Goal: Task Accomplishment & Management: Use online tool/utility

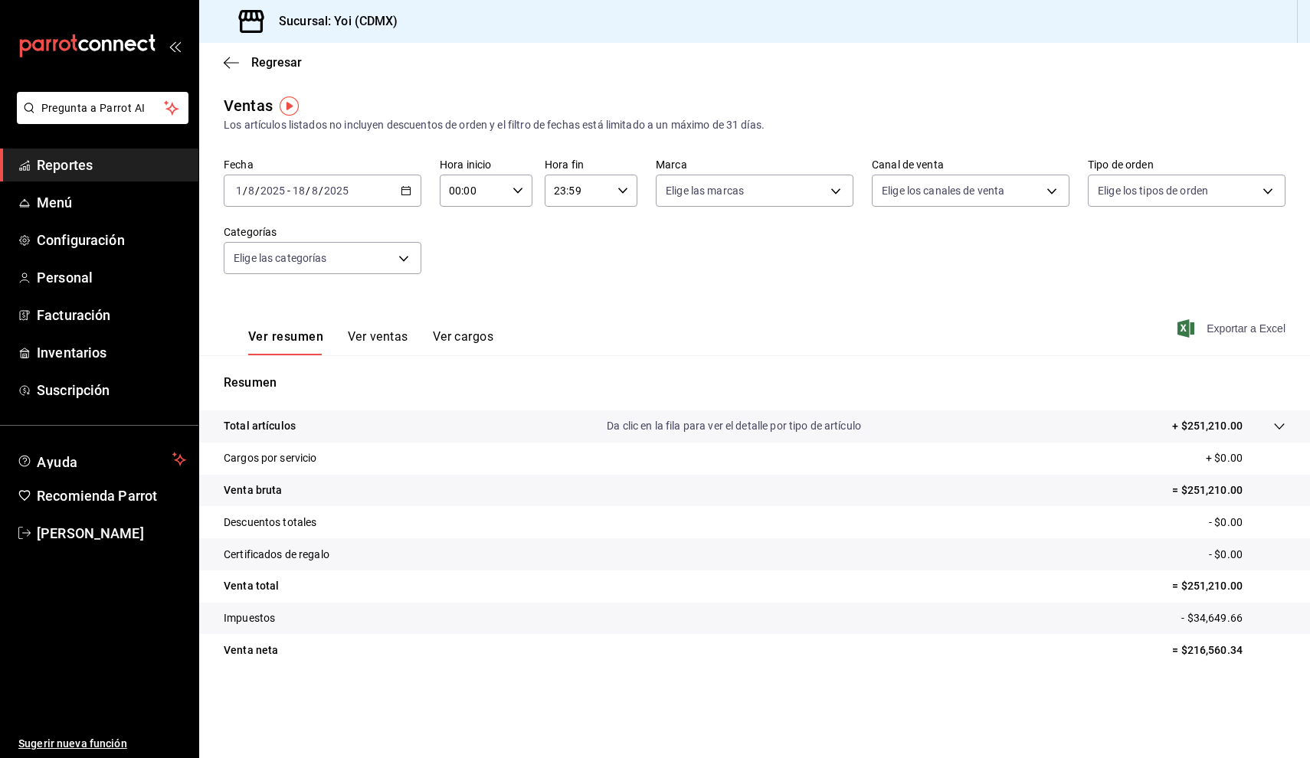
click at [1232, 332] on span "Exportar a Excel" at bounding box center [1233, 328] width 105 height 18
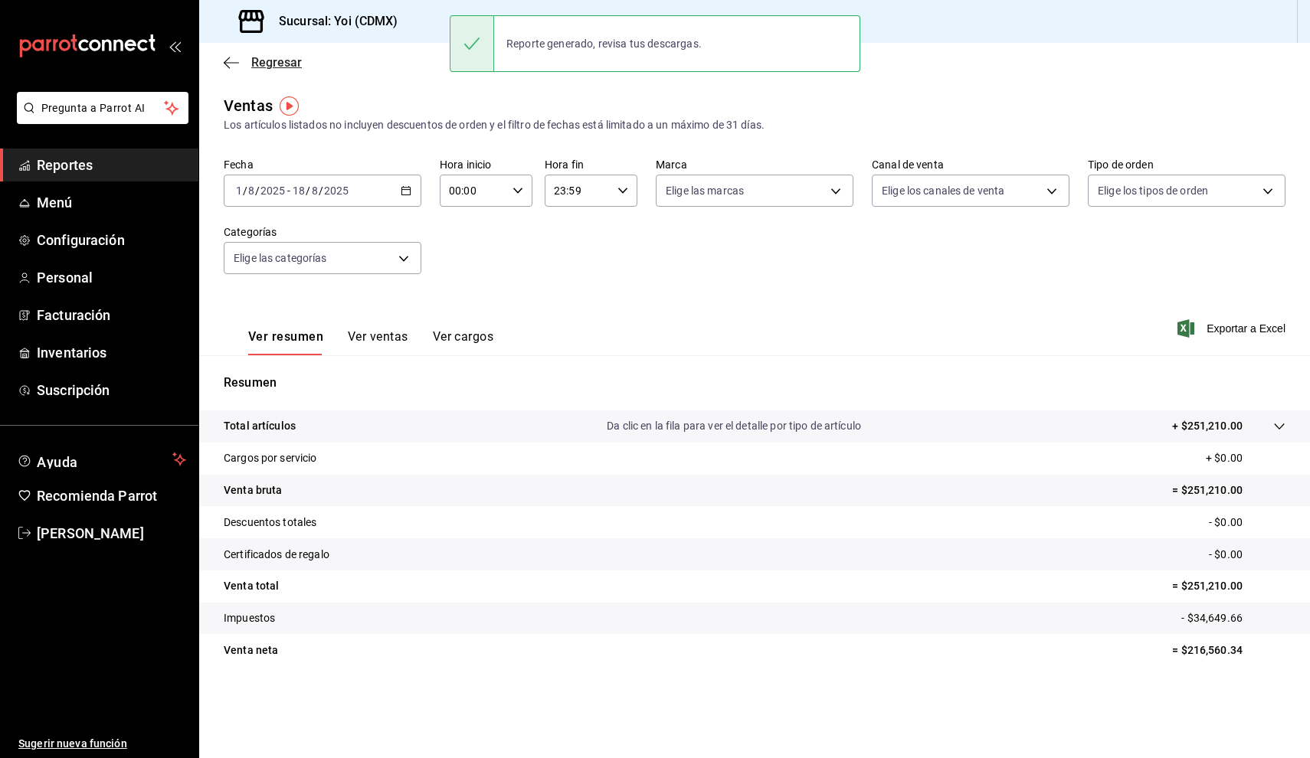
click at [225, 61] on icon "button" at bounding box center [231, 63] width 15 height 14
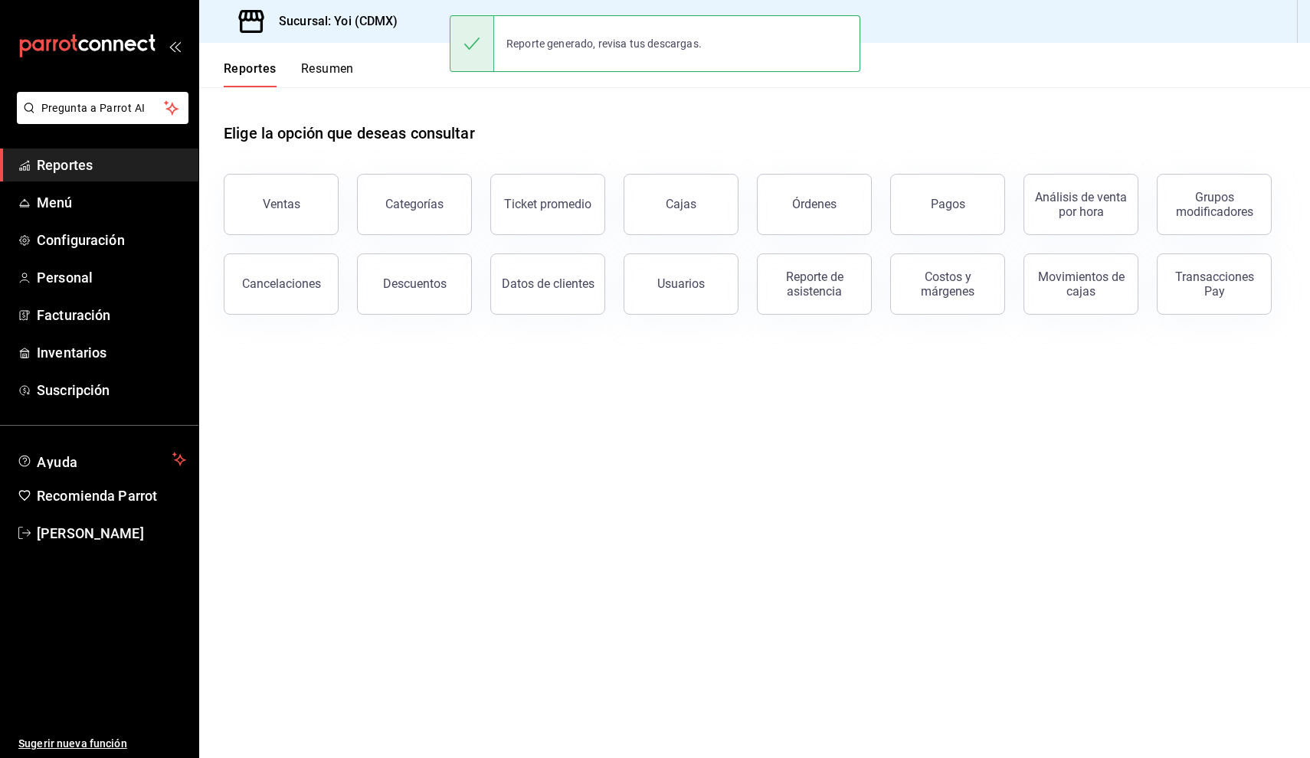
click at [339, 63] on button "Resumen" at bounding box center [327, 74] width 53 height 26
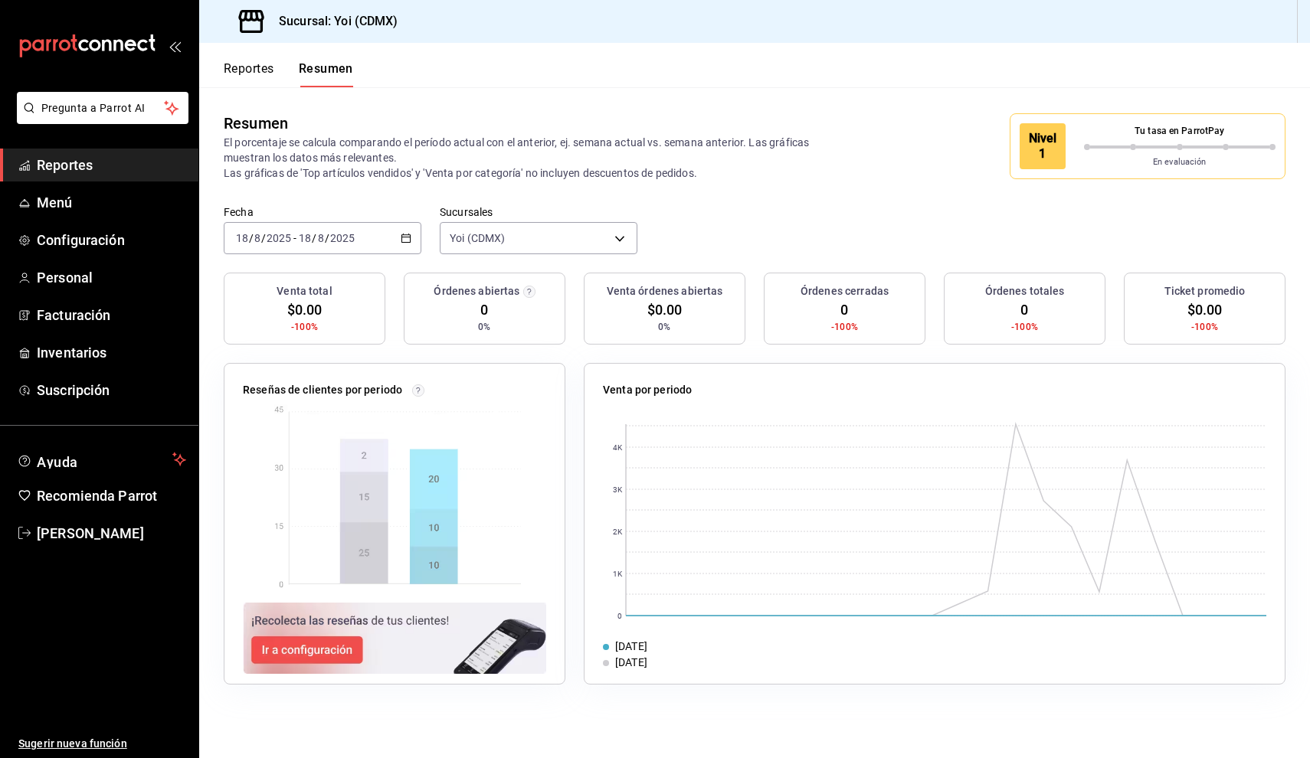
click at [402, 238] on \(Stroke\) "button" at bounding box center [405, 238] width 9 height 8
click at [271, 390] on span "Mes actual" at bounding box center [296, 388] width 119 height 16
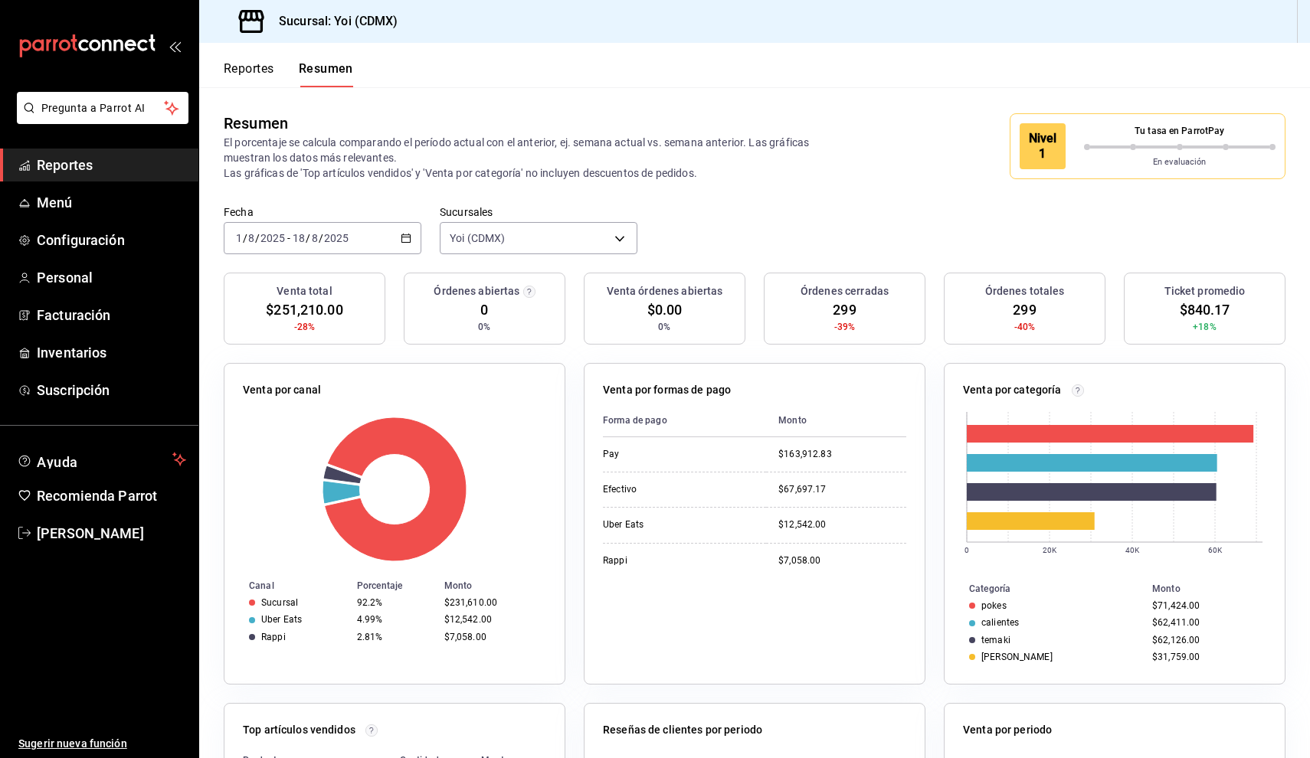
click at [1071, 129] on div "Nivel 1" at bounding box center [1052, 146] width 64 height 46
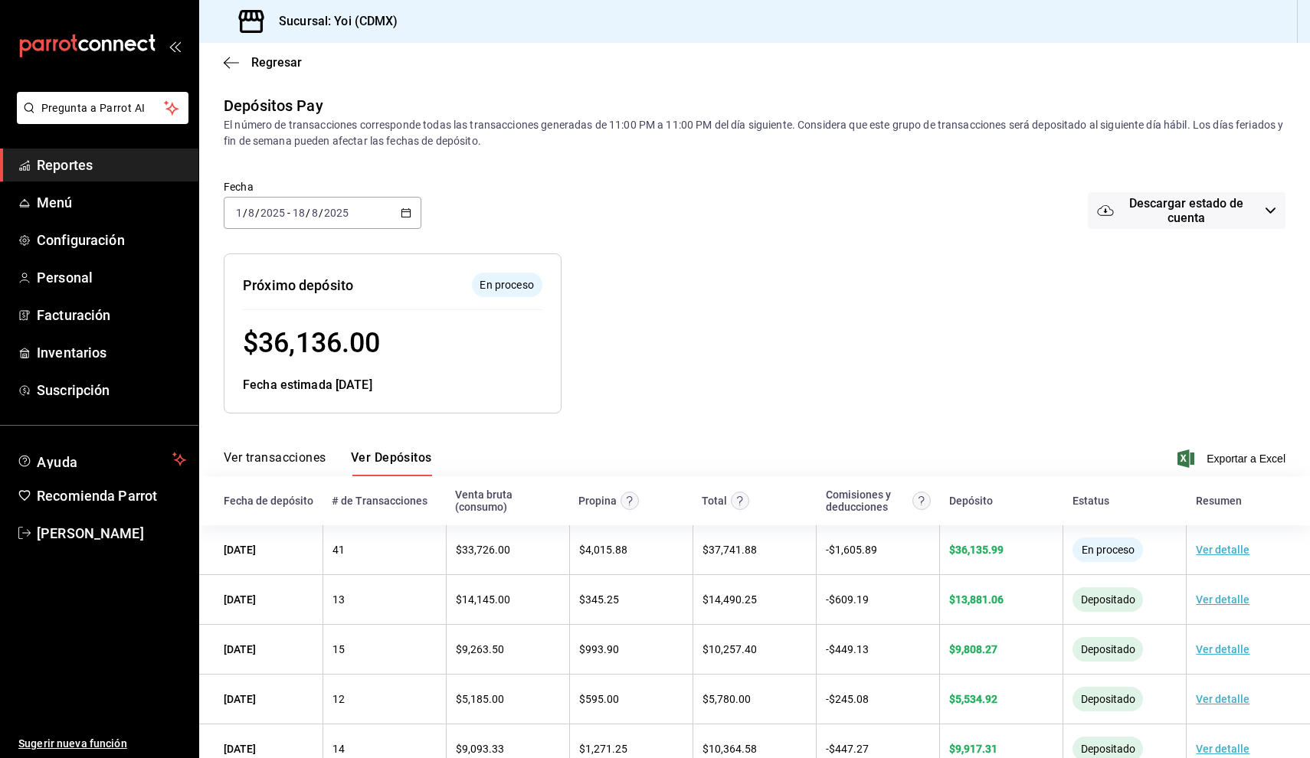
click at [1156, 216] on span "Descargar estado de cuenta" at bounding box center [1186, 210] width 145 height 29
click at [943, 265] on div at bounding box center [655, 379] width 1310 height 758
click at [1213, 453] on span "Exportar a Excel" at bounding box center [1233, 459] width 105 height 18
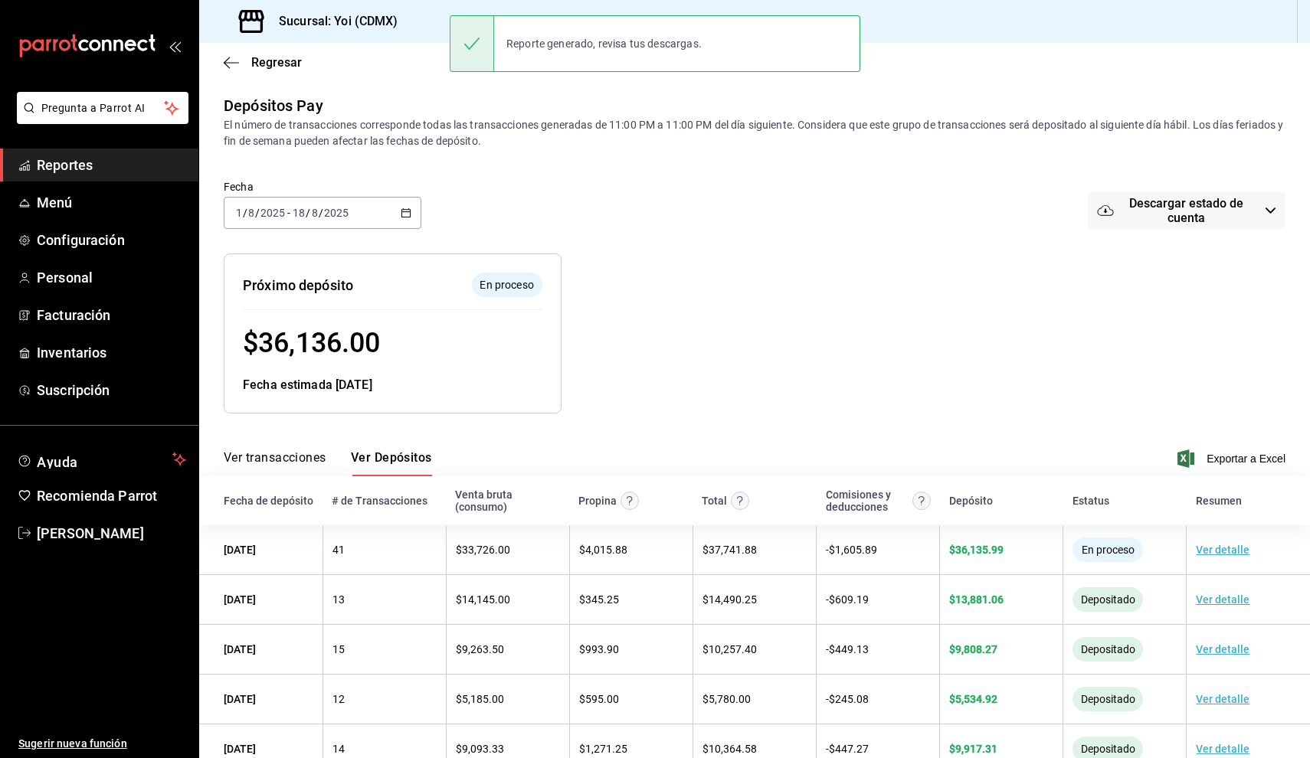
click at [113, 167] on span "Reportes" at bounding box center [111, 165] width 149 height 21
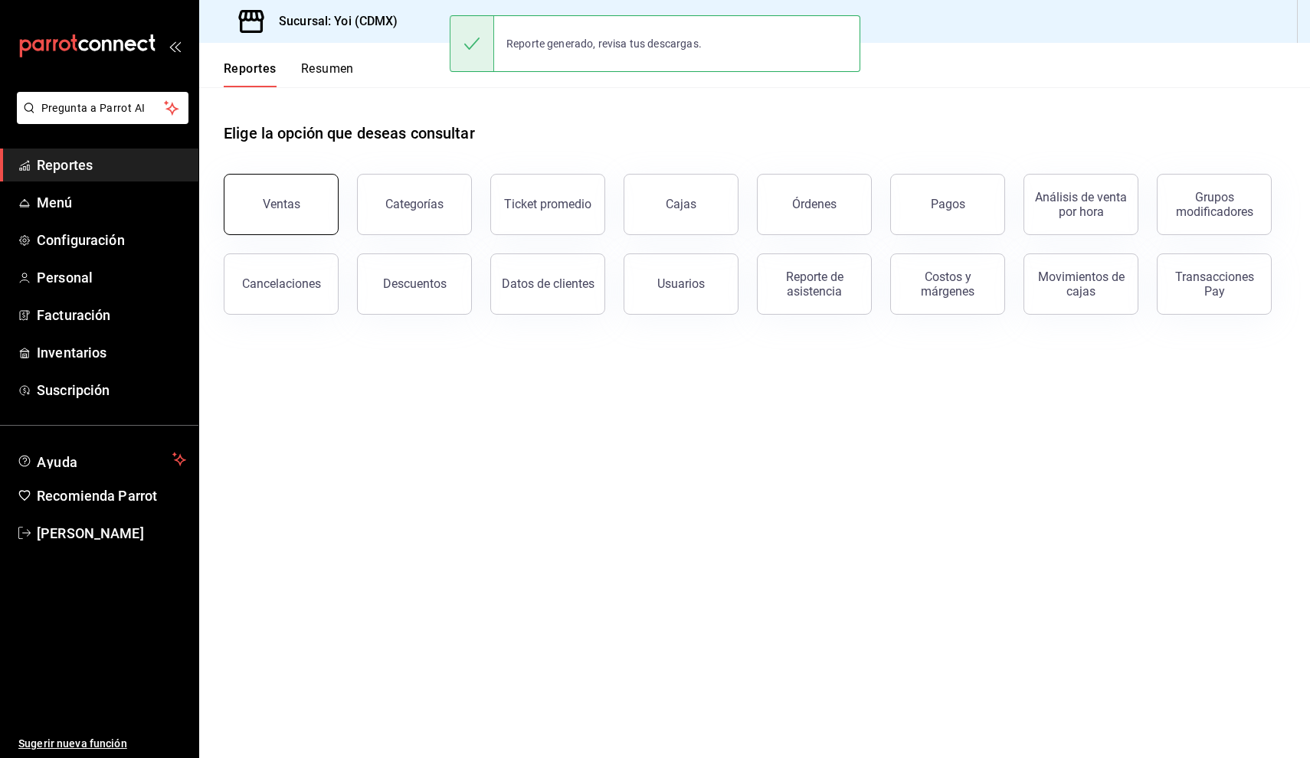
click at [299, 202] on button "Ventas" at bounding box center [281, 204] width 115 height 61
